Goal: Transaction & Acquisition: Purchase product/service

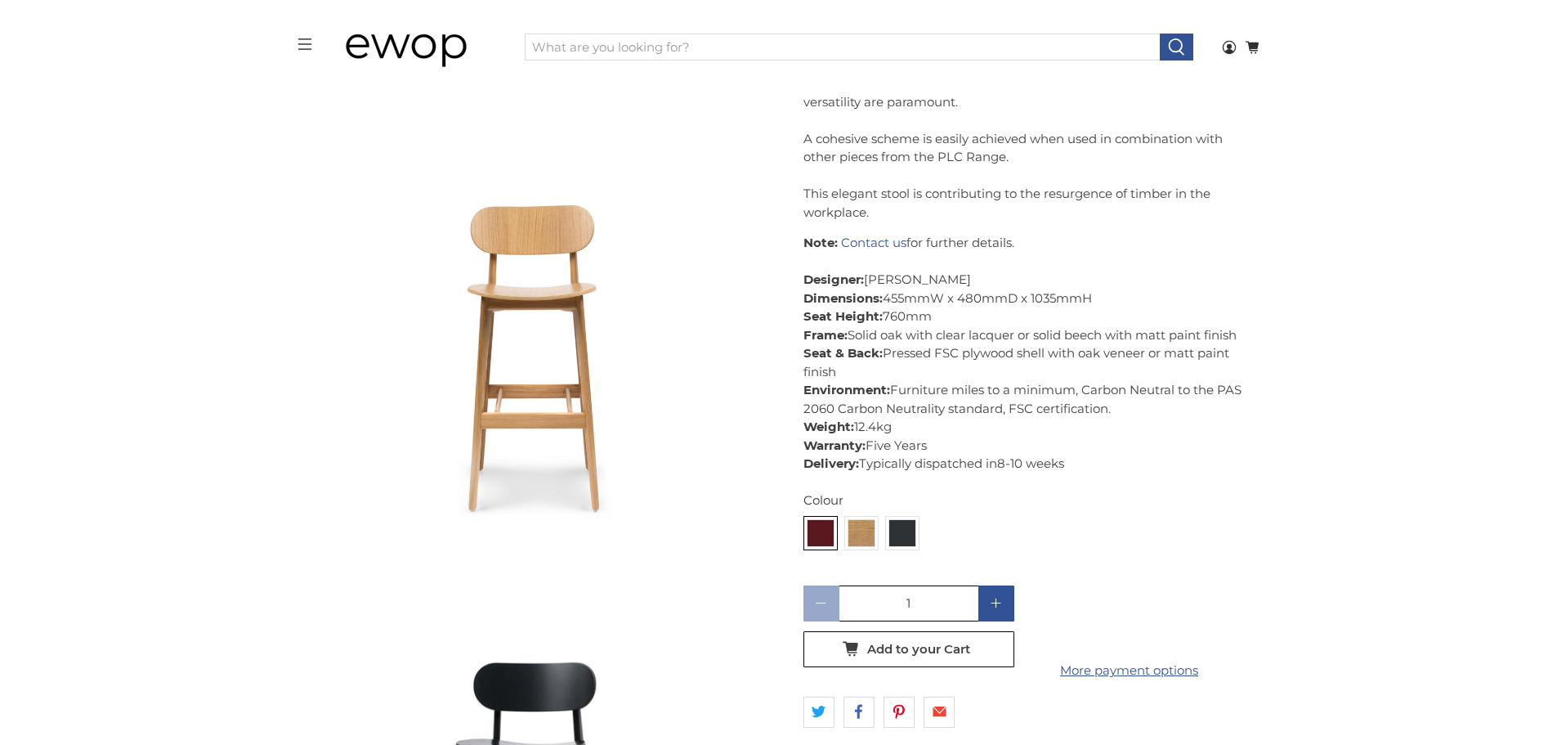
scroll to position [1474, 0]
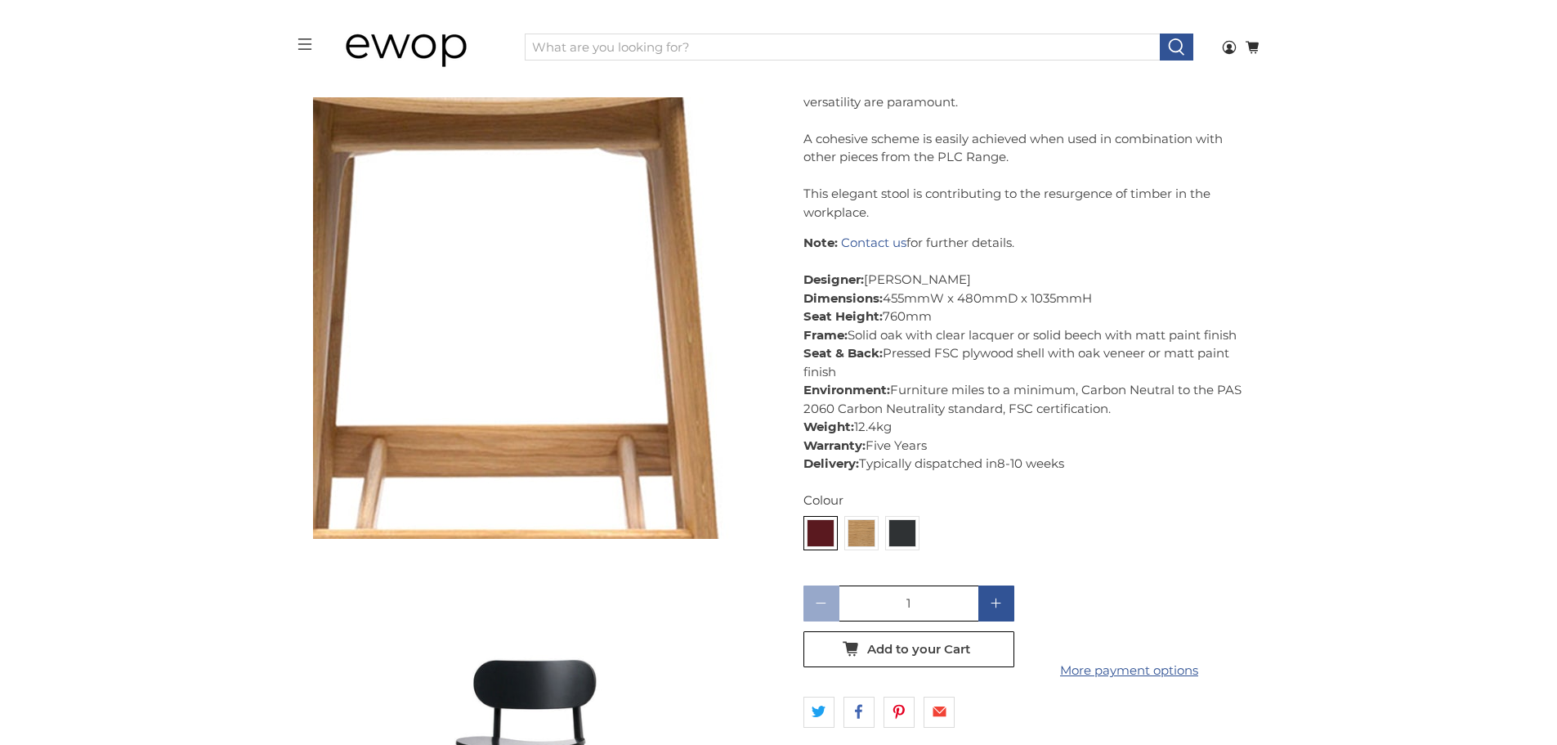
click at [545, 365] on img at bounding box center [501, 188] width 1635 height 1635
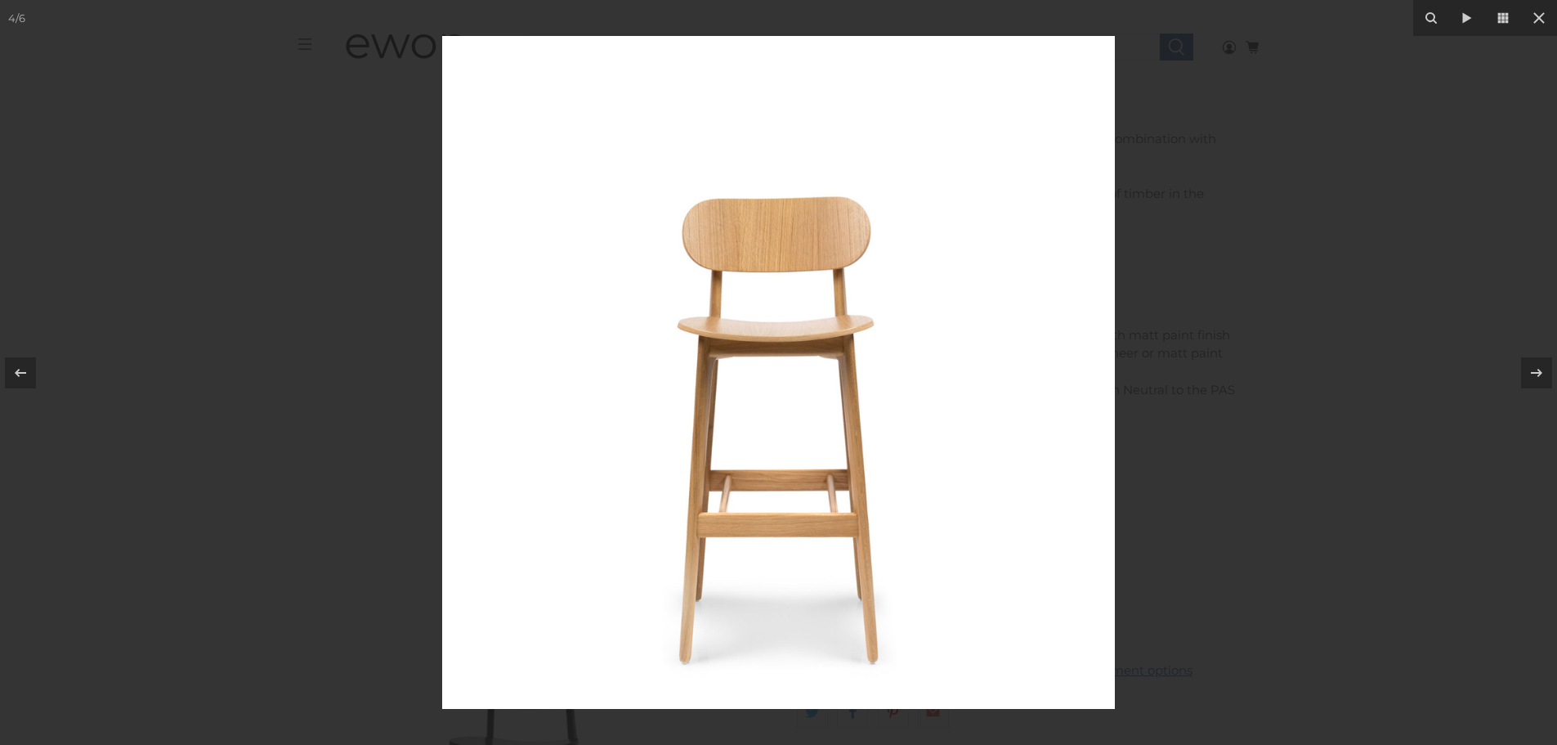
click at [835, 358] on img at bounding box center [778, 372] width 673 height 673
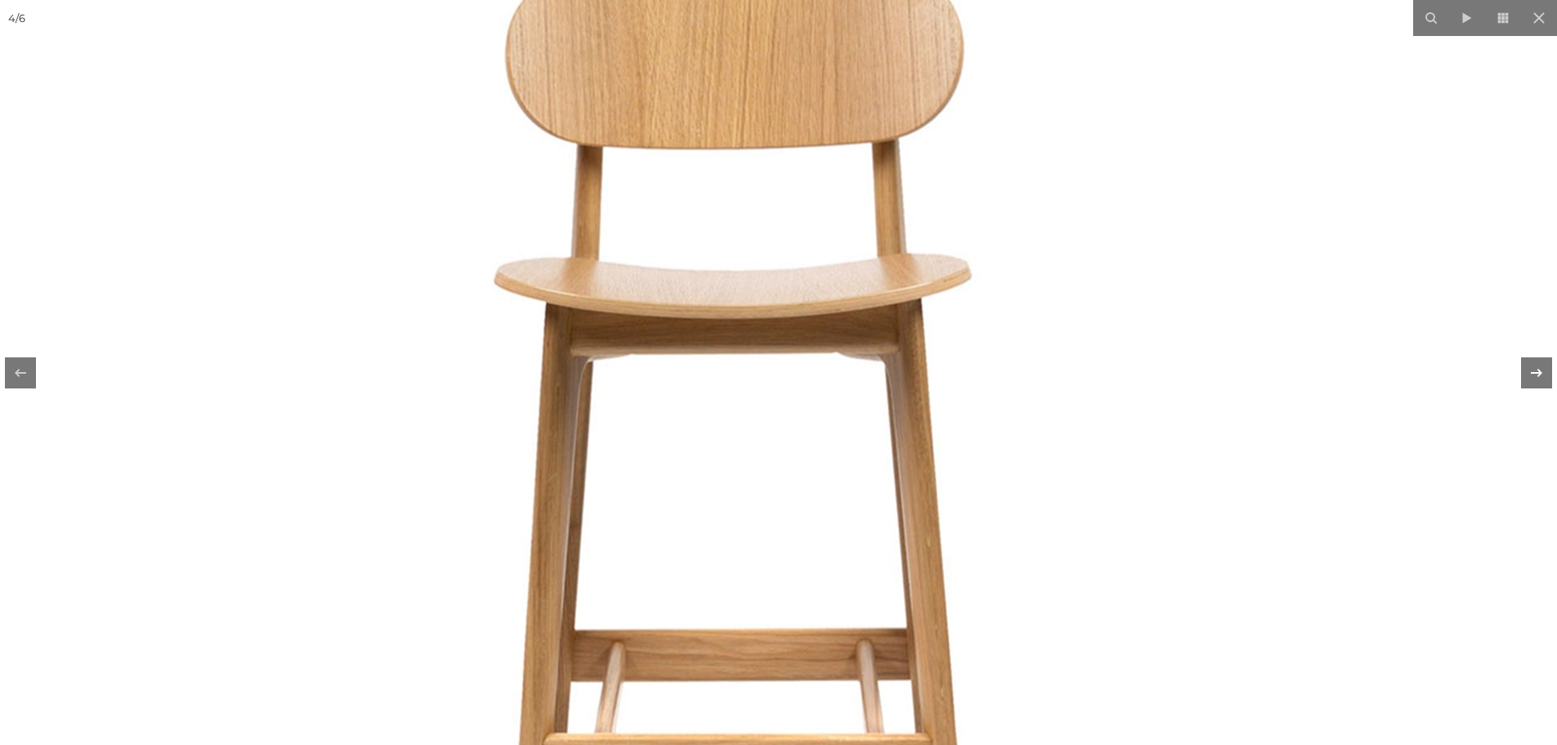
click at [1532, 373] on icon at bounding box center [1536, 372] width 11 height 8
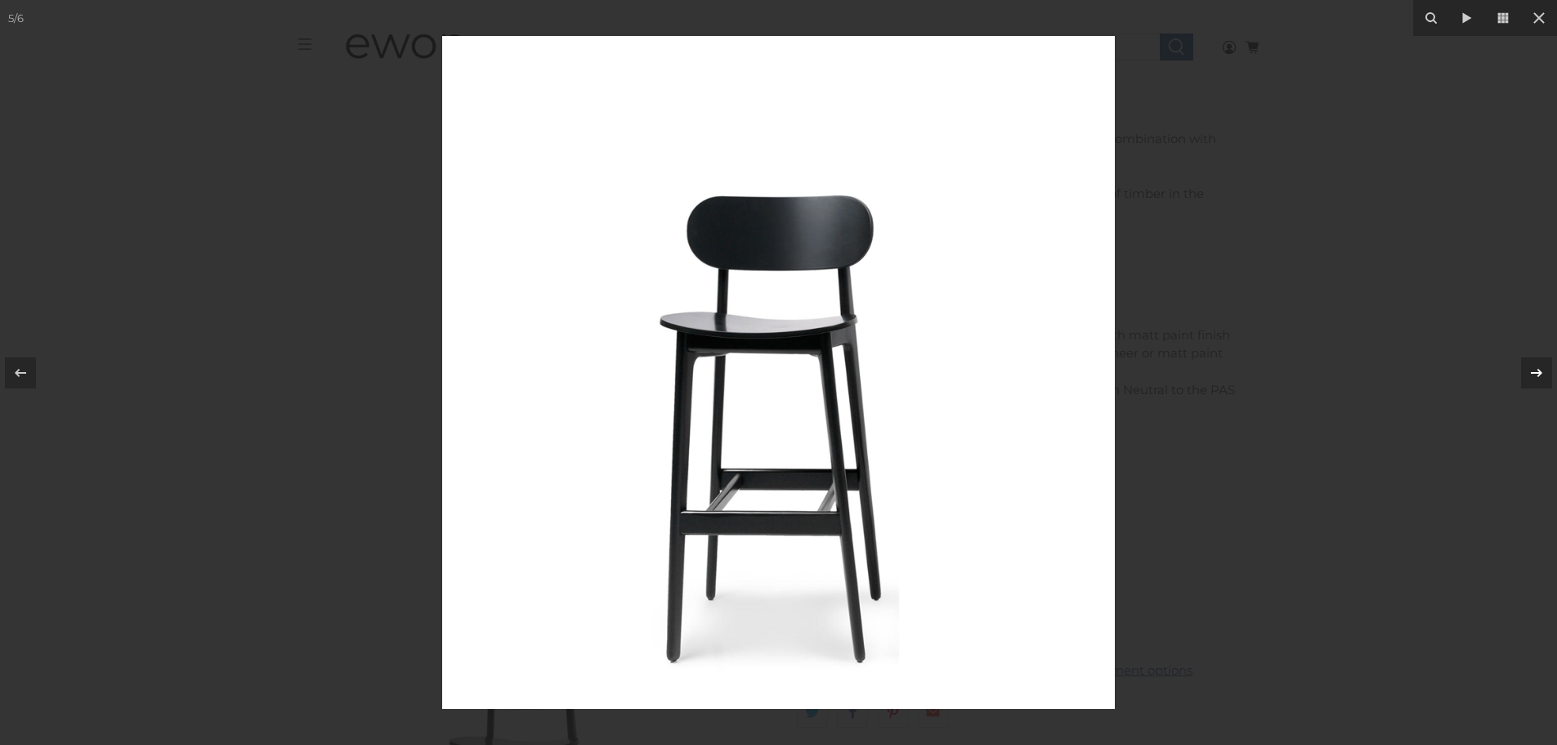
click at [1532, 373] on icon at bounding box center [1536, 372] width 11 height 8
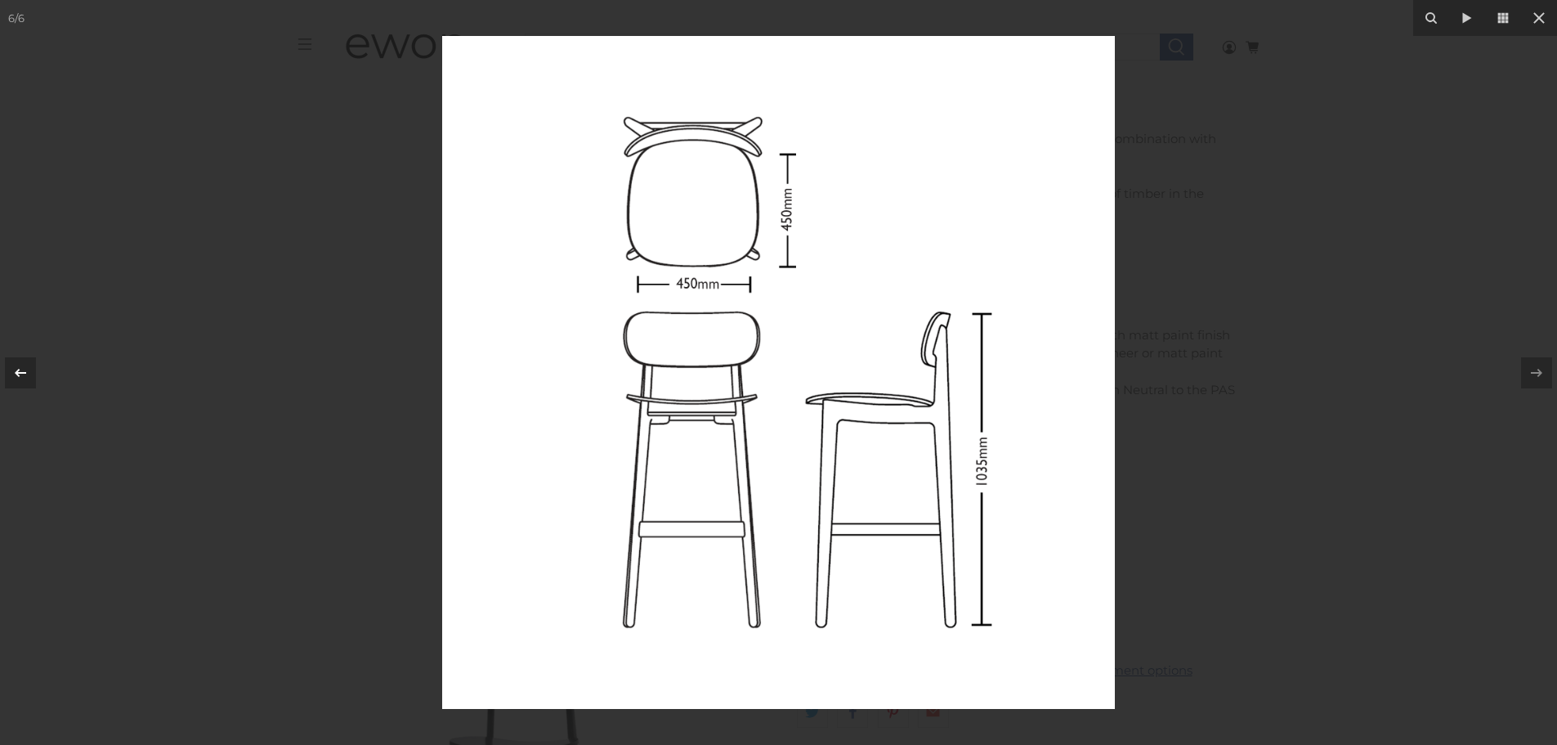
click at [11, 371] on icon at bounding box center [21, 373] width 20 height 20
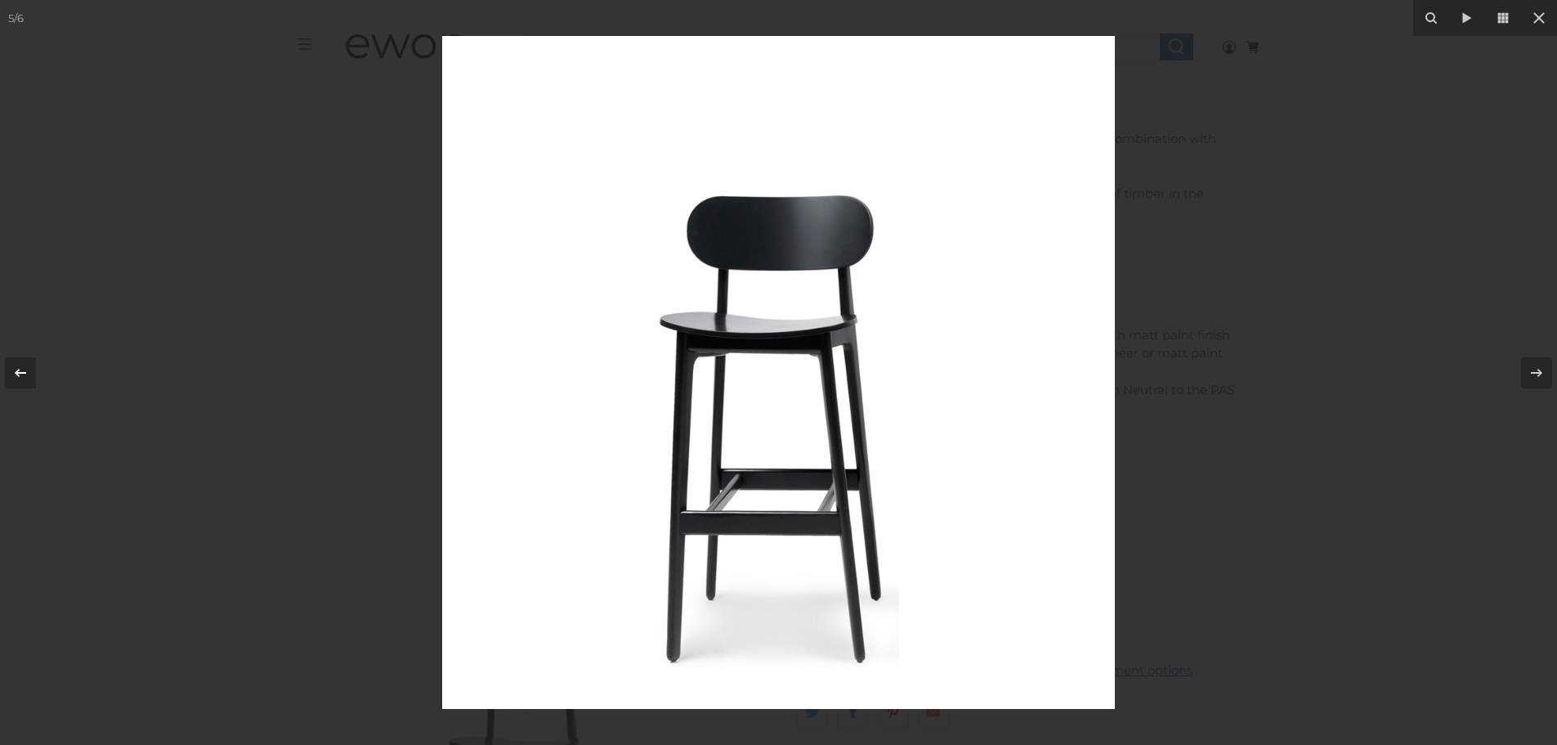
click at [11, 371] on icon at bounding box center [21, 373] width 20 height 20
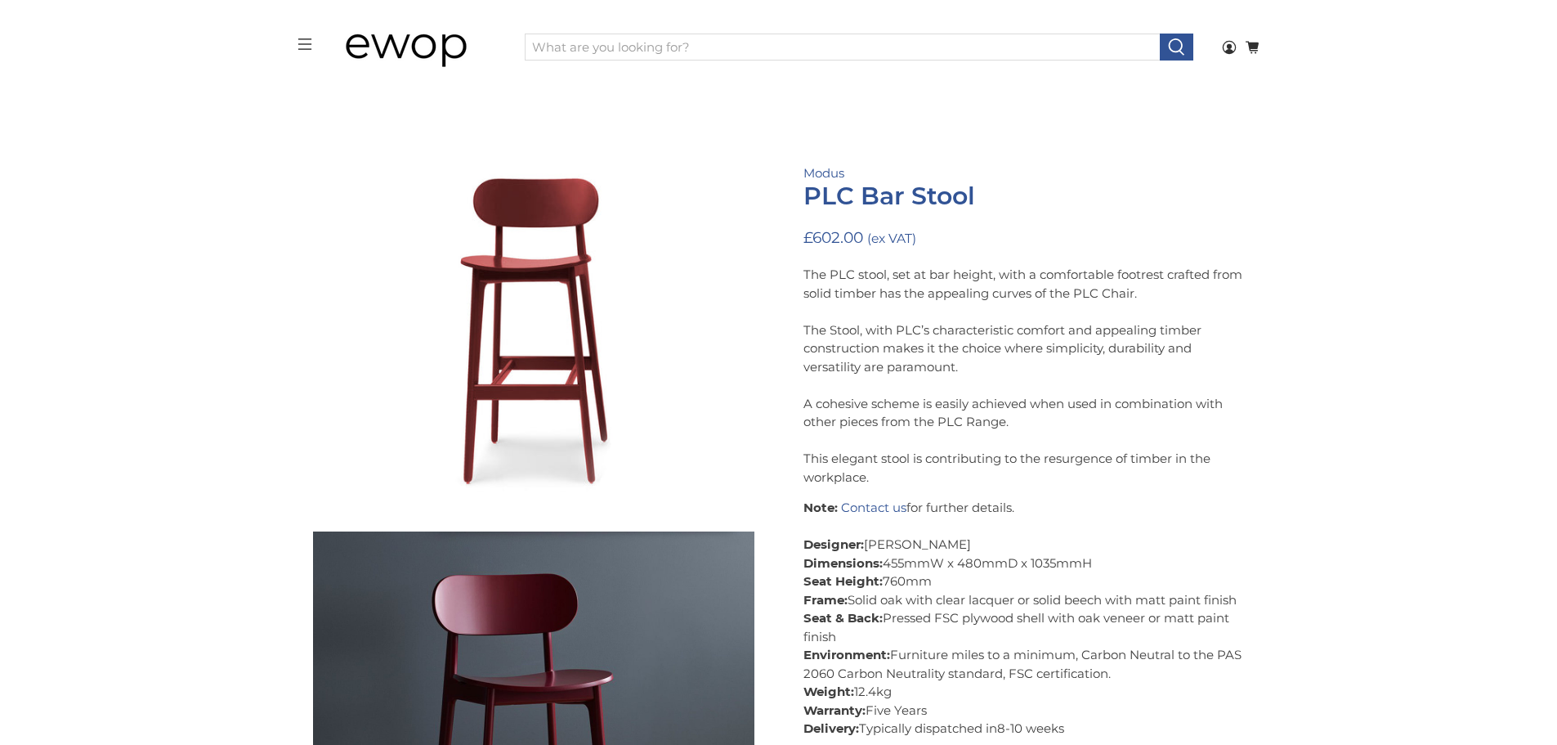
scroll to position [104, 0]
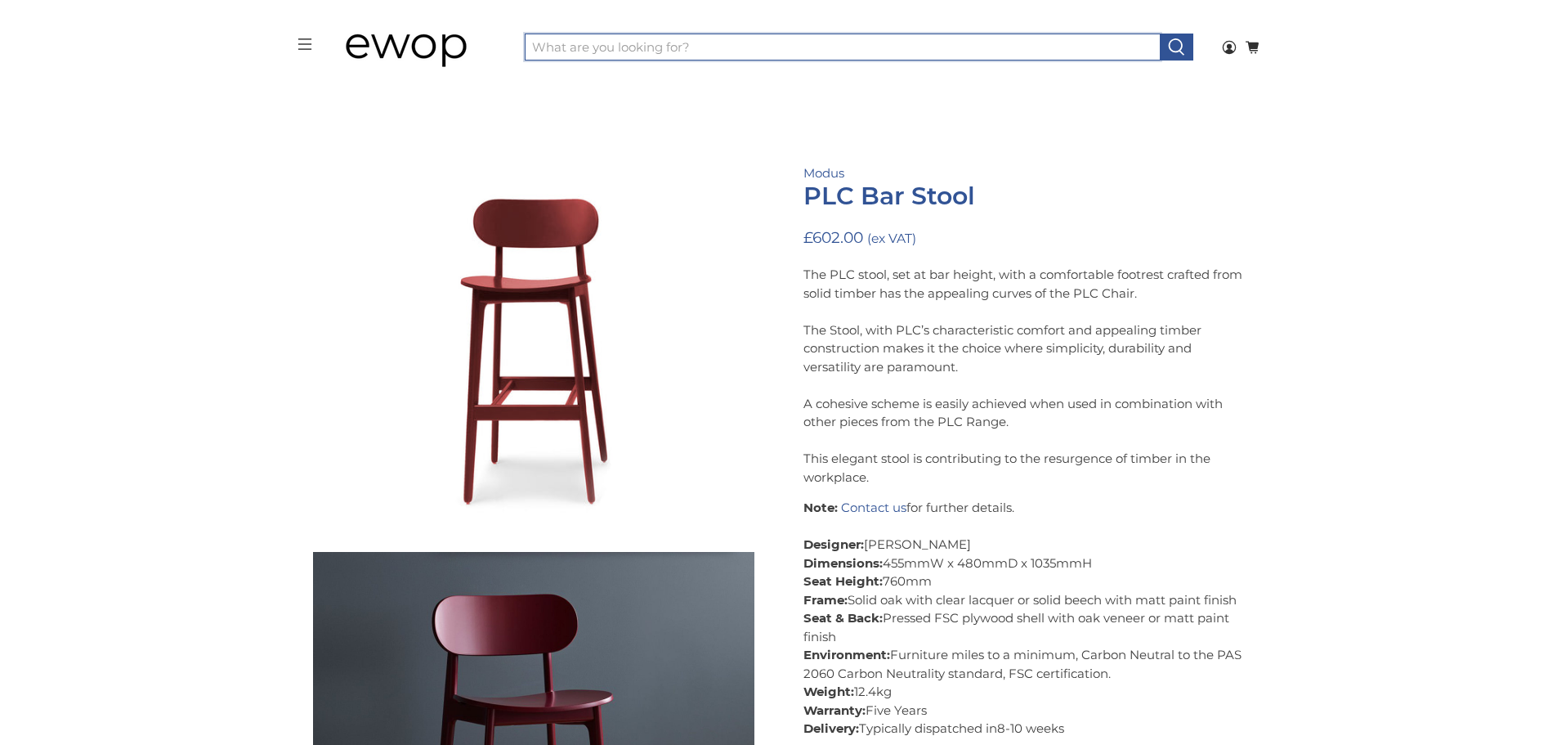
click at [562, 47] on input "What are you looking for?" at bounding box center [843, 48] width 636 height 28
type input "plc lounger"
click at [1160, 34] on button at bounding box center [1177, 48] width 34 height 28
